Goal: Task Accomplishment & Management: Use online tool/utility

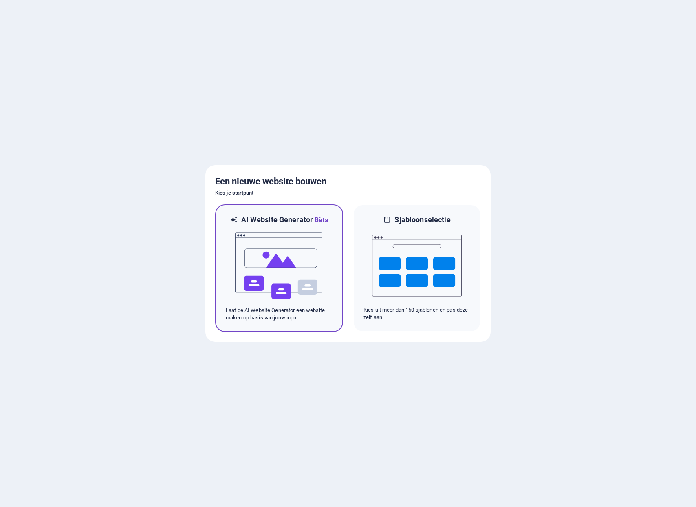
click at [277, 294] on img at bounding box center [279, 266] width 90 height 82
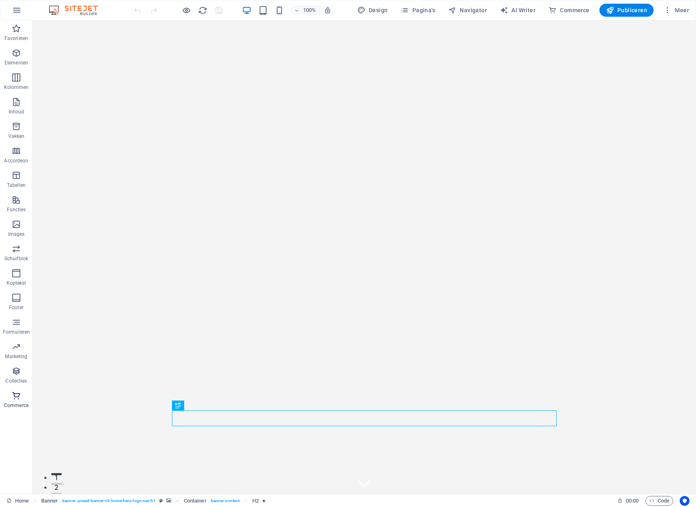
click at [13, 402] on p "Commerce" at bounding box center [16, 405] width 24 height 7
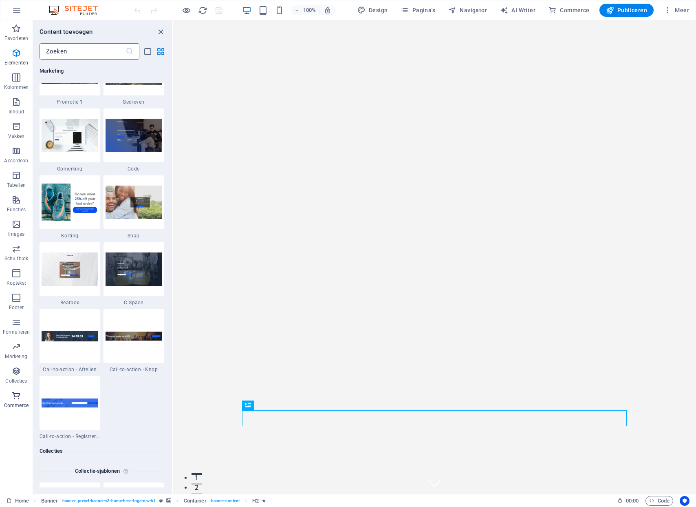
scroll to position [7856, 0]
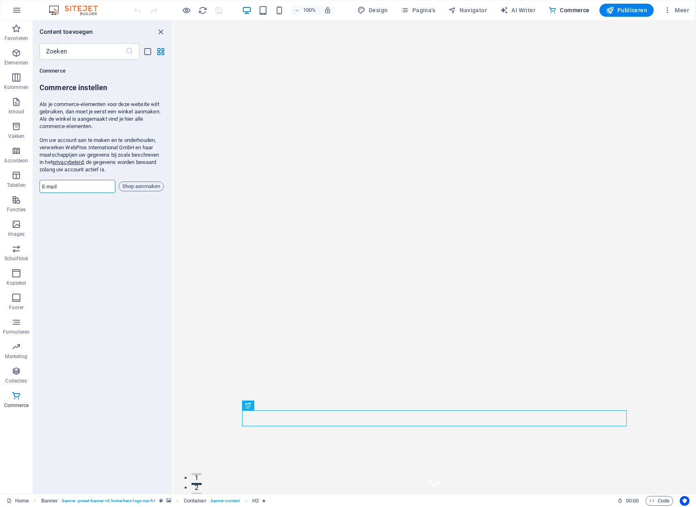
click at [100, 189] on input "email" at bounding box center [78, 186] width 76 height 13
type input "[EMAIL_ADDRESS][DOMAIN_NAME]"
click at [145, 188] on span "Shop aanmaken" at bounding box center [141, 186] width 38 height 10
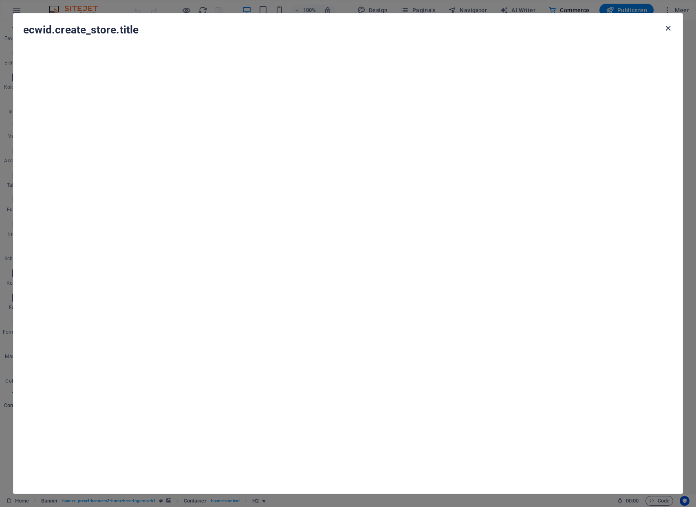
click at [667, 25] on icon "button" at bounding box center [668, 28] width 9 height 9
